Goal: Task Accomplishment & Management: Manage account settings

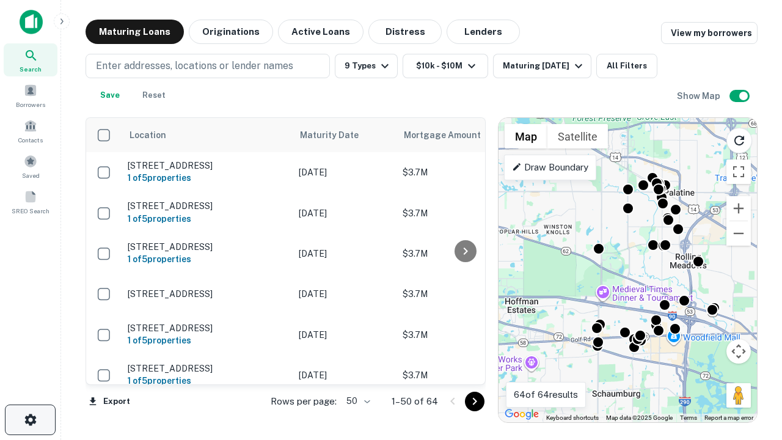
click at [30, 420] on icon "button" at bounding box center [30, 420] width 15 height 15
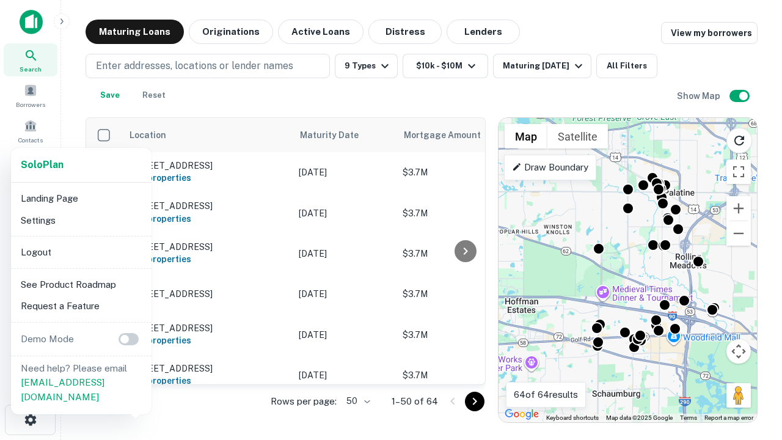
click at [81, 252] on li "Logout" at bounding box center [81, 252] width 131 height 22
